Goal: Transaction & Acquisition: Subscribe to service/newsletter

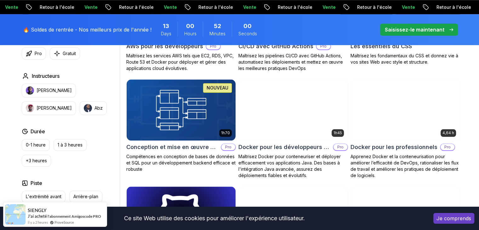
scroll to position [590, 0]
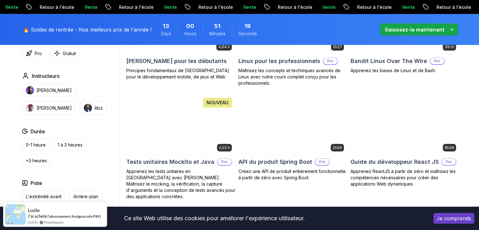
scroll to position [1395, 0]
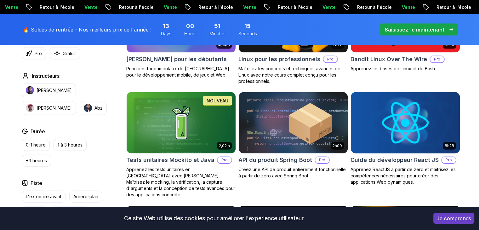
click at [385, 115] on img at bounding box center [405, 123] width 114 height 64
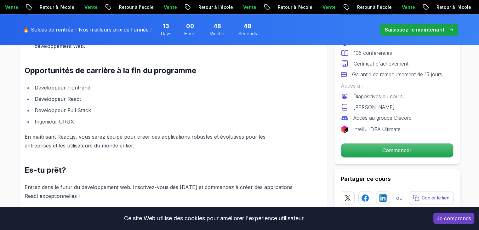
scroll to position [776, 0]
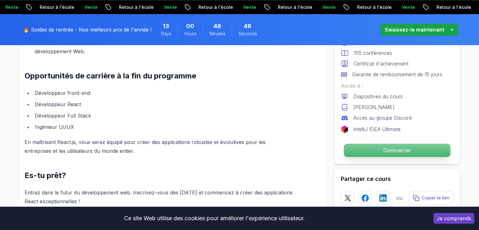
click at [410, 151] on font "Commencer" at bounding box center [397, 151] width 28 height 6
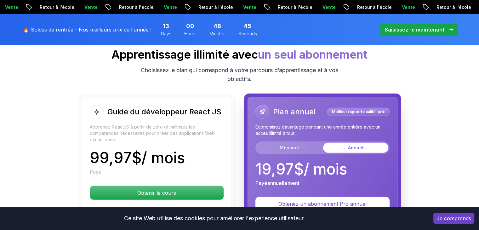
scroll to position [1550, 0]
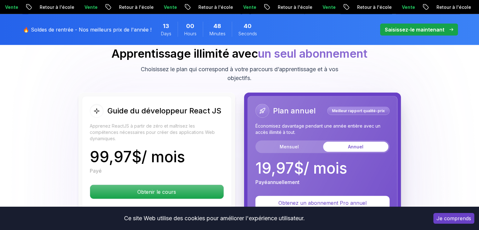
click at [414, 28] on font "Saisissez-le maintenant" at bounding box center [415, 29] width 60 height 6
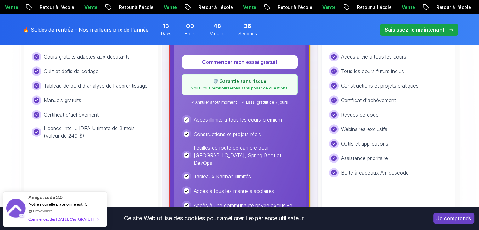
scroll to position [265, 0]
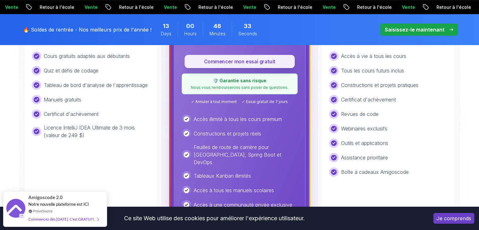
click at [267, 62] on font "Commencer mon essai gratuit" at bounding box center [239, 61] width 71 height 6
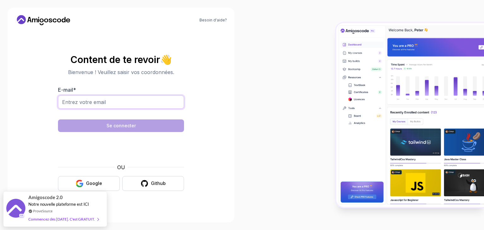
click at [134, 101] on input "E-mail *" at bounding box center [121, 102] width 126 height 13
click at [78, 183] on icon "button" at bounding box center [80, 184] width 8 height 8
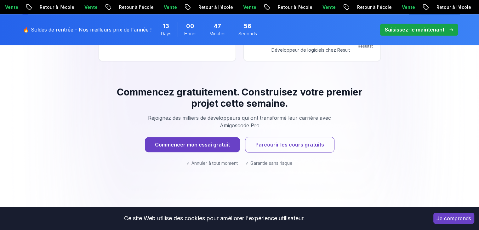
scroll to position [694, 0]
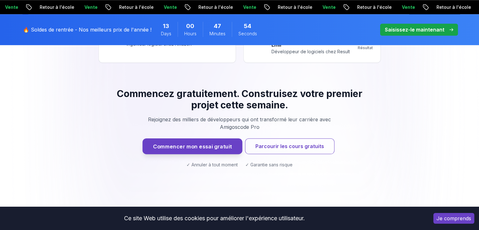
click at [211, 143] on font "Commencer mon essai gratuit" at bounding box center [192, 146] width 79 height 7
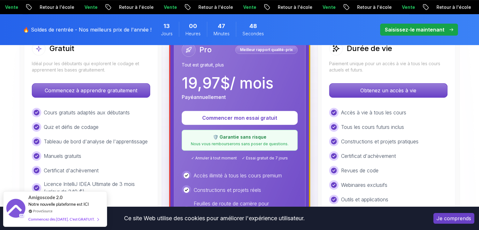
scroll to position [208, 0]
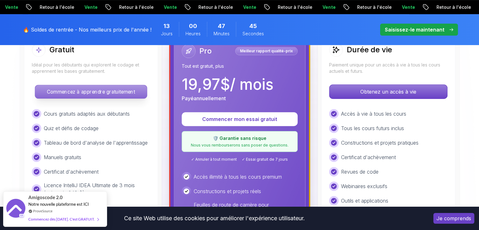
click at [112, 93] on font "Commencez à apprendre gratuitement" at bounding box center [91, 92] width 88 height 6
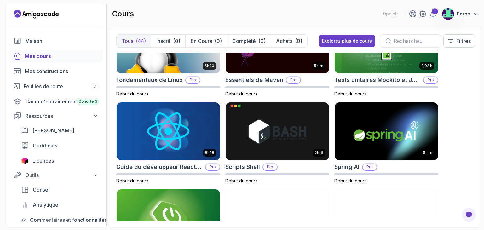
scroll to position [907, 0]
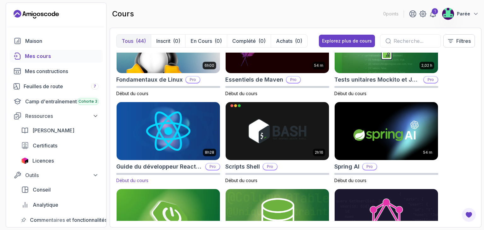
click at [155, 140] on img at bounding box center [168, 131] width 108 height 61
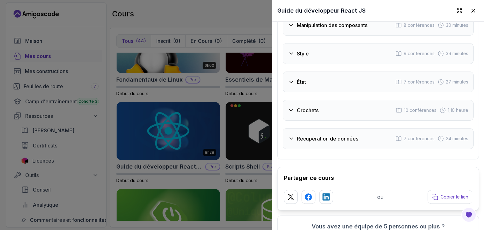
scroll to position [1343, 0]
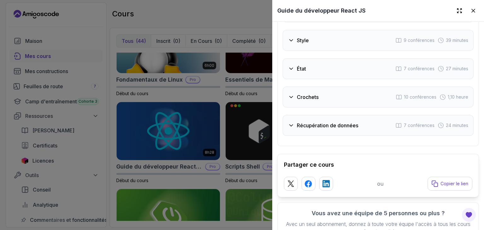
click at [187, 127] on div at bounding box center [242, 115] width 484 height 230
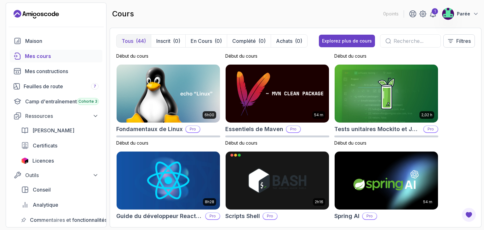
scroll to position [885, 0]
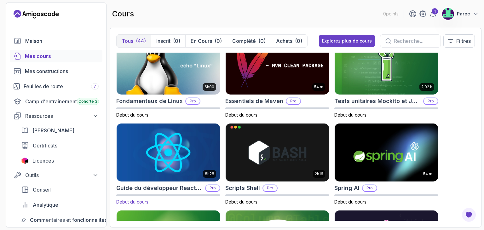
click at [182, 148] on img at bounding box center [168, 152] width 108 height 61
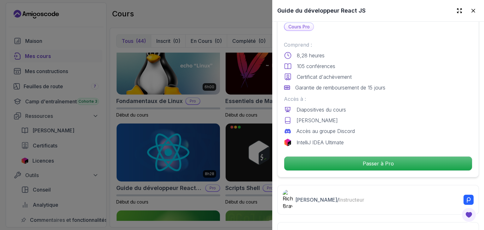
scroll to position [157, 0]
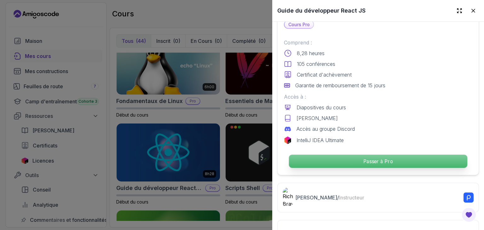
click at [343, 159] on p "Passer à Pro" at bounding box center [378, 161] width 178 height 13
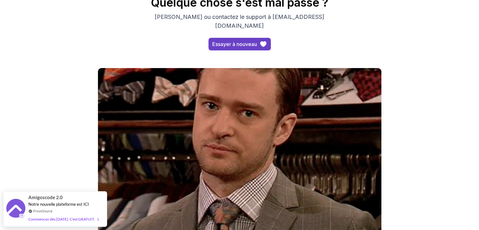
scroll to position [74, 0]
